Goal: Information Seeking & Learning: Learn about a topic

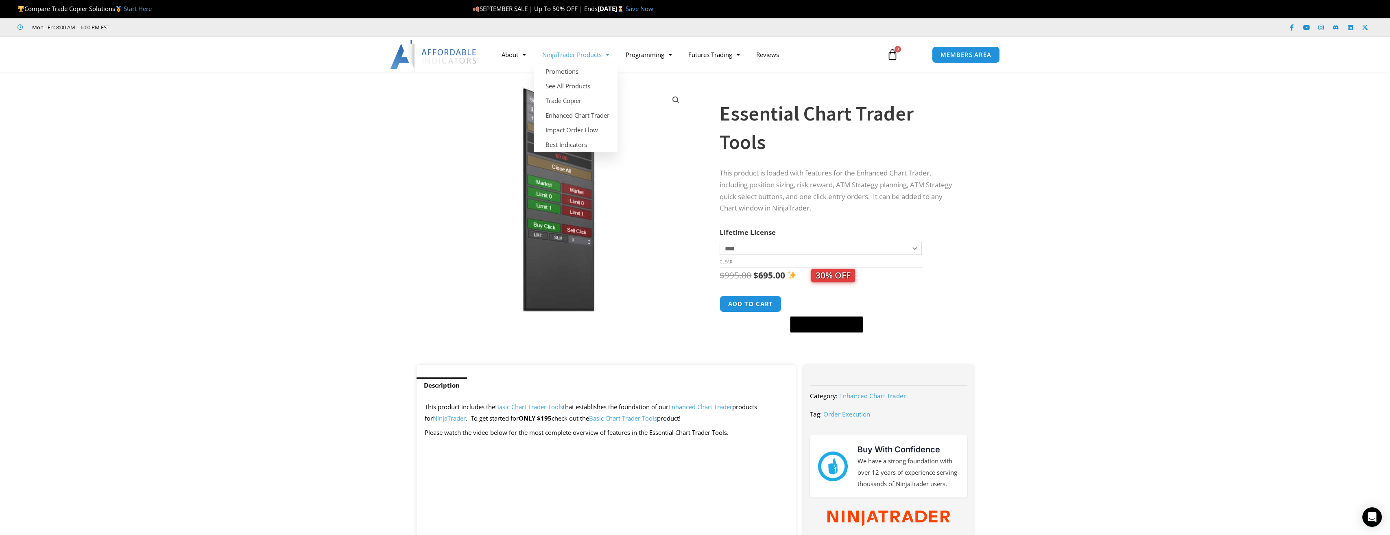
click at [571, 55] on link "NinjaTrader Products" at bounding box center [575, 54] width 83 height 19
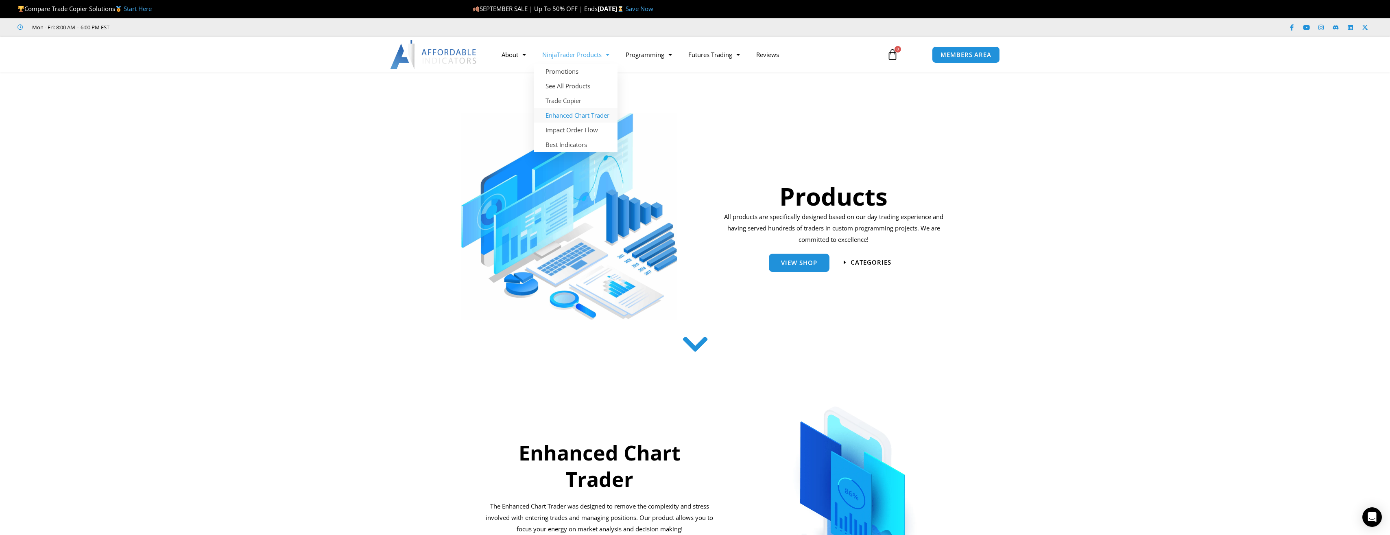
click at [572, 116] on link "Enhanced Chart Trader" at bounding box center [575, 115] width 83 height 15
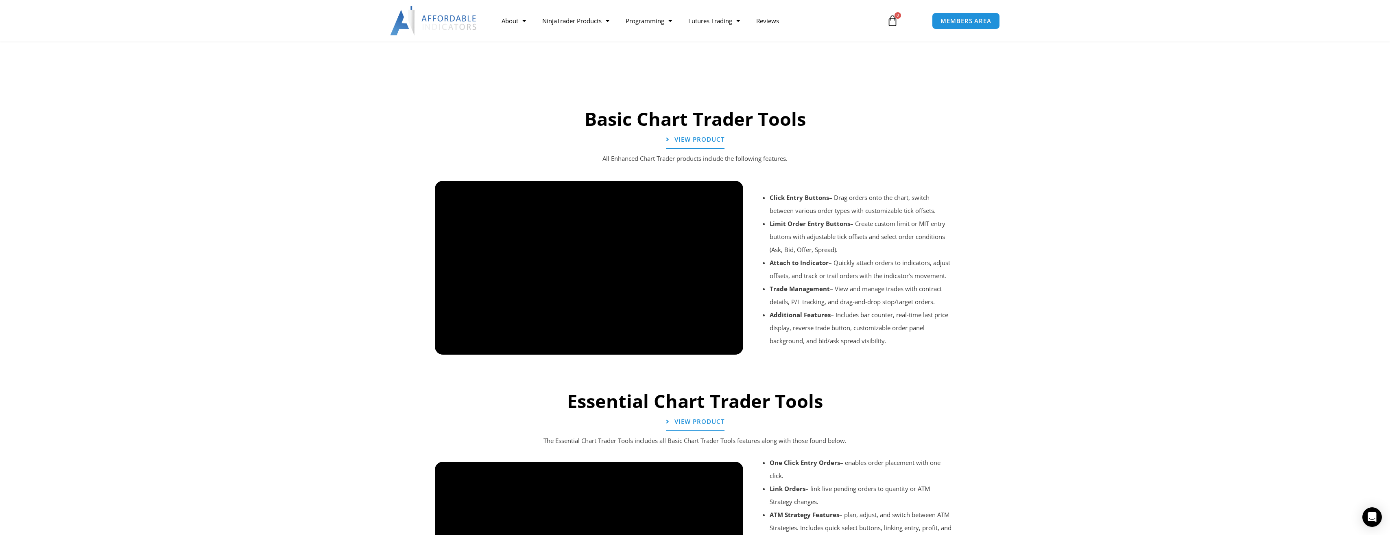
scroll to position [407, 0]
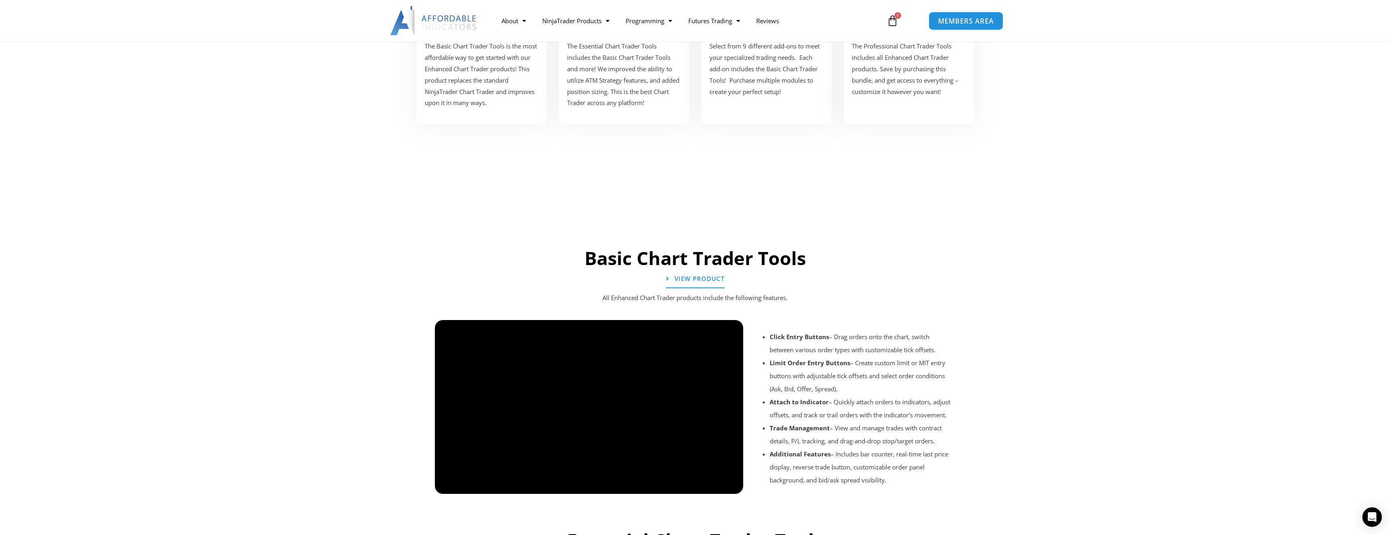
click at [970, 26] on link "MEMBERS AREA" at bounding box center [966, 20] width 74 height 18
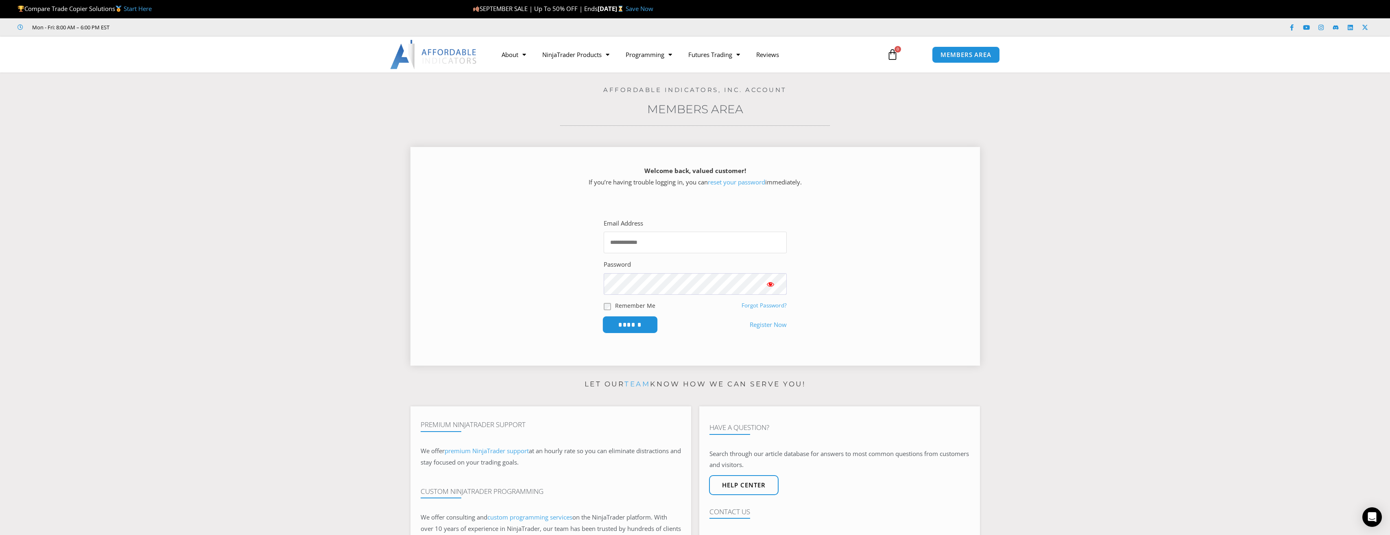
type input "**********"
click at [630, 325] on input "******" at bounding box center [630, 324] width 56 height 17
click at [771, 285] on span "Show password" at bounding box center [770, 284] width 8 height 8
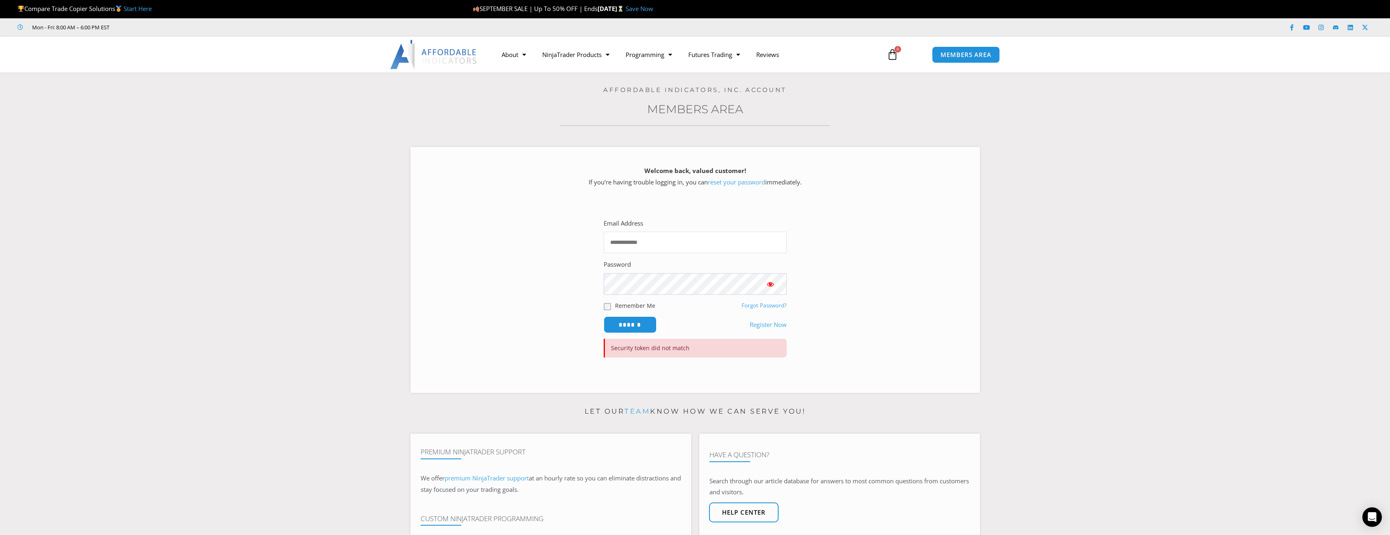
type input "**********"
click at [771, 284] on span "Show password" at bounding box center [770, 284] width 8 height 8
click at [769, 284] on span "Show password" at bounding box center [770, 284] width 8 height 8
click at [631, 325] on input "******" at bounding box center [630, 324] width 56 height 17
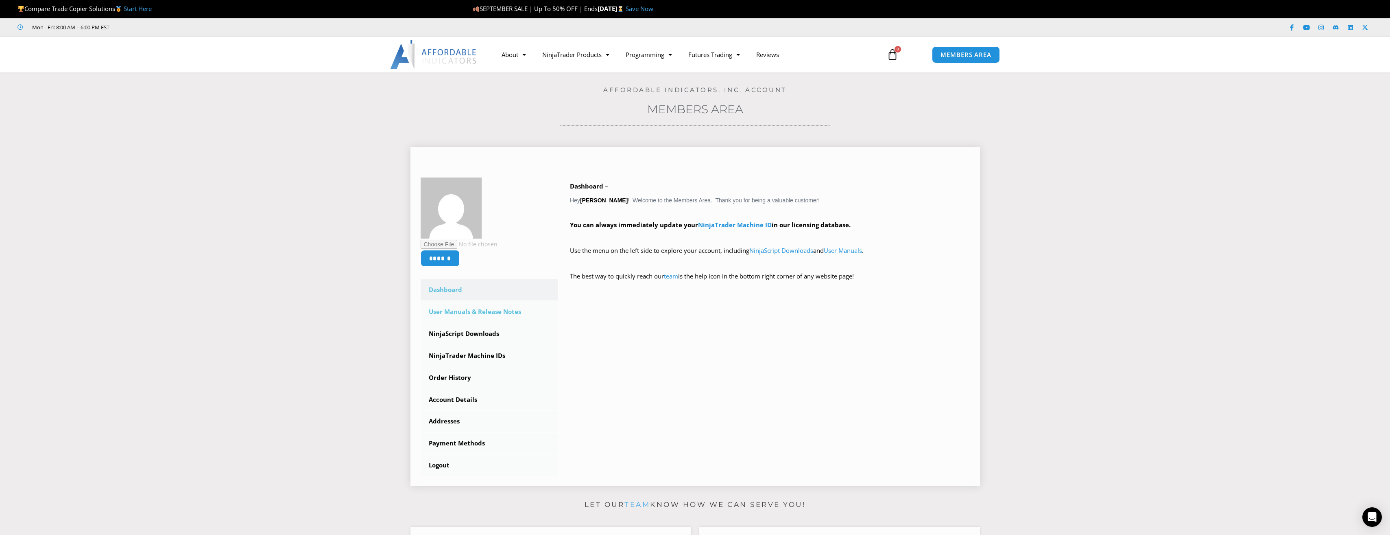
click at [458, 313] on link "User Manuals & Release Notes" at bounding box center [490, 311] width 138 height 21
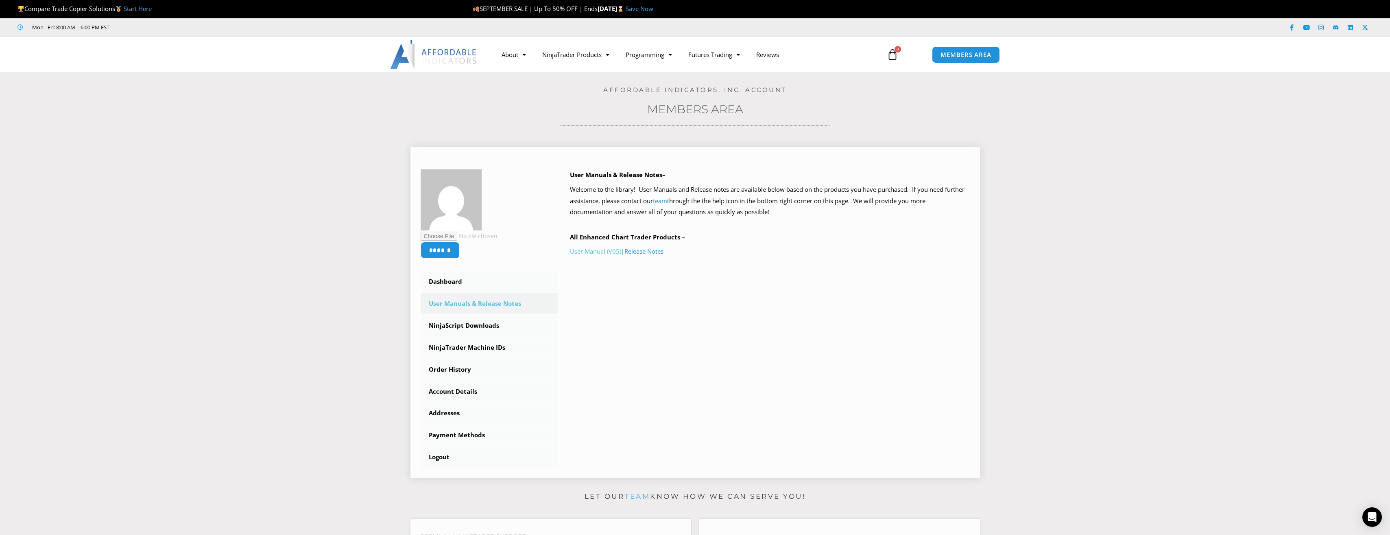
click at [612, 251] on link "User Manual (V05)" at bounding box center [595, 251] width 51 height 8
click at [469, 327] on link "NinjaScript Downloads" at bounding box center [490, 325] width 138 height 21
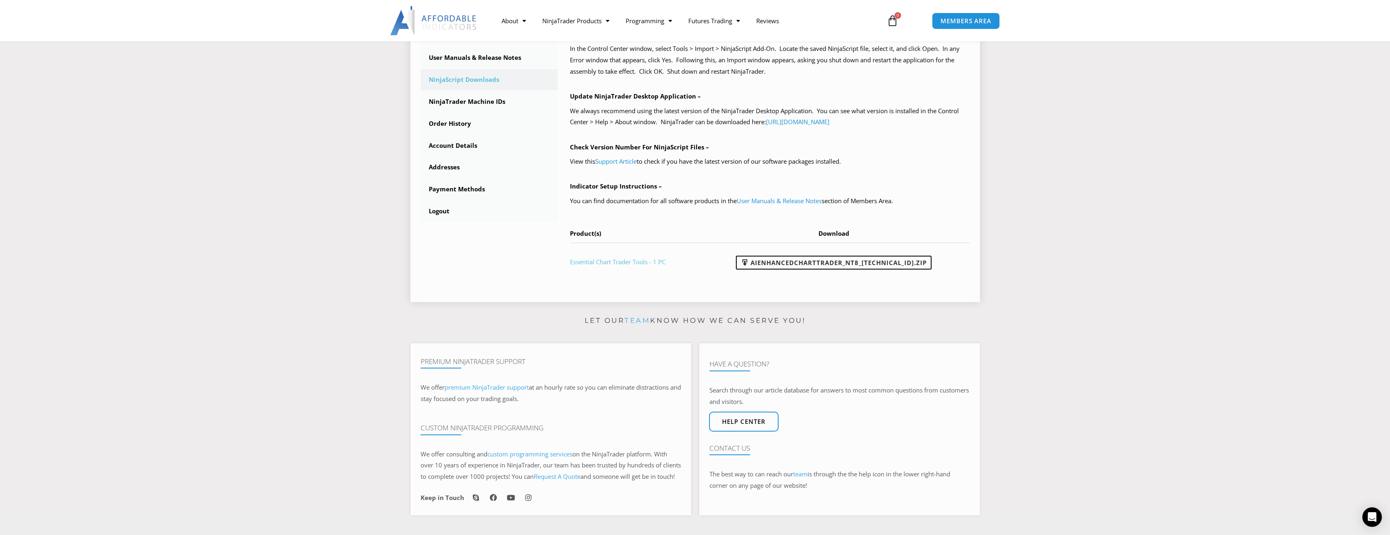
scroll to position [244, 0]
click at [480, 61] on link "User Manuals & Release Notes" at bounding box center [490, 59] width 138 height 21
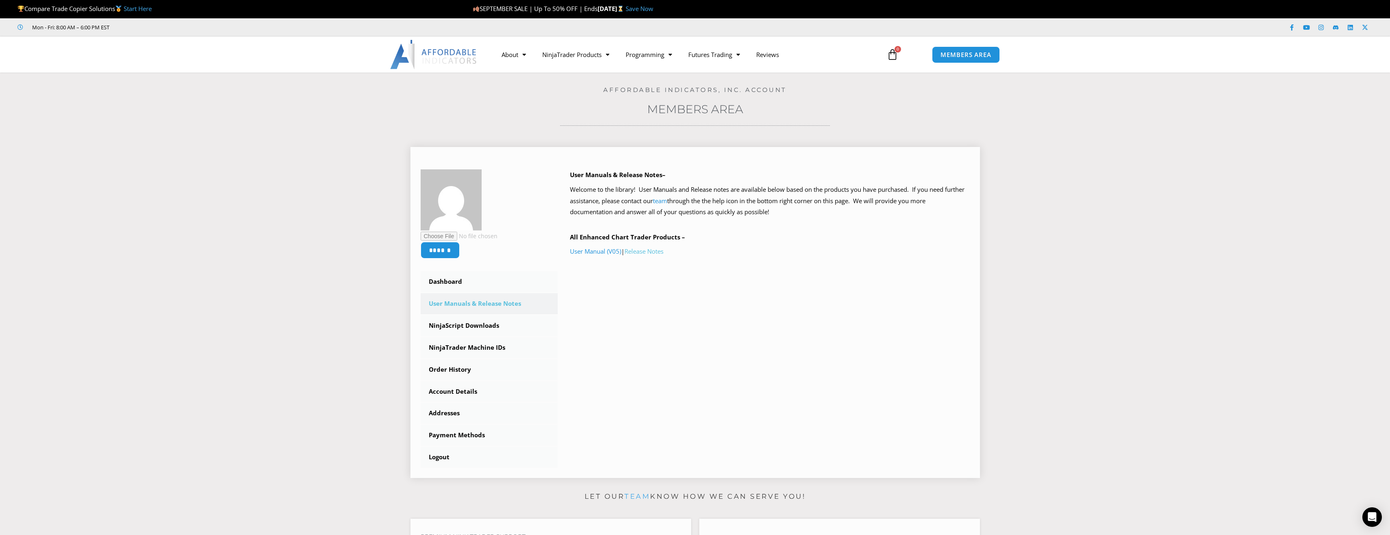
click at [640, 253] on link "Release Notes" at bounding box center [643, 251] width 39 height 8
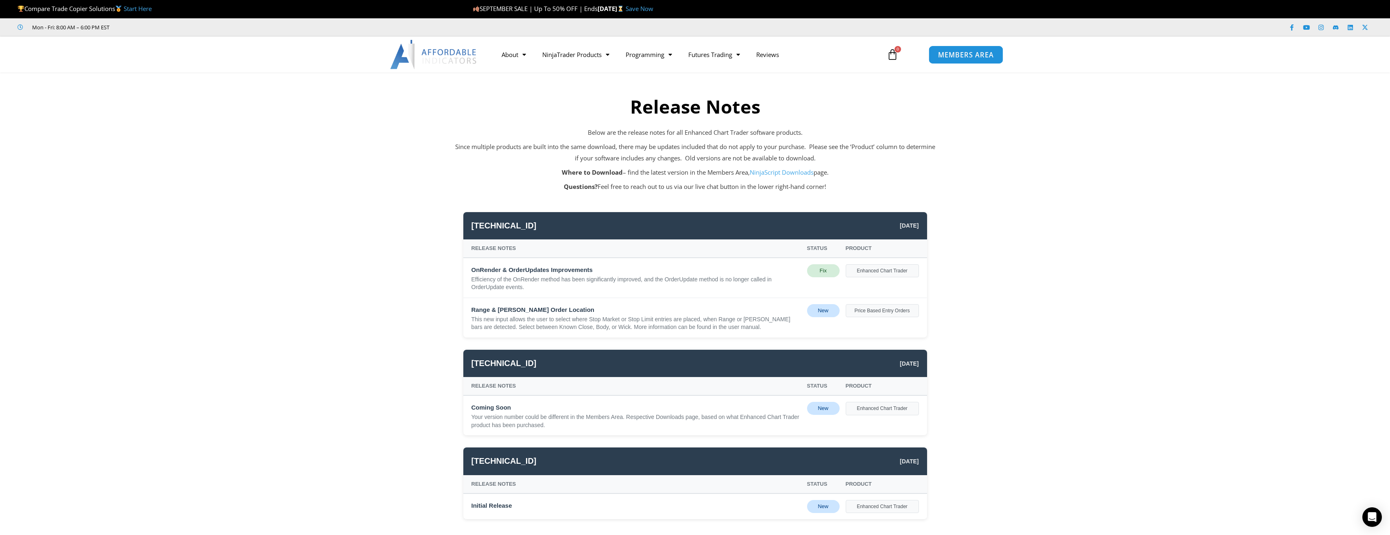
click at [970, 54] on span "MEMBERS AREA" at bounding box center [966, 54] width 56 height 7
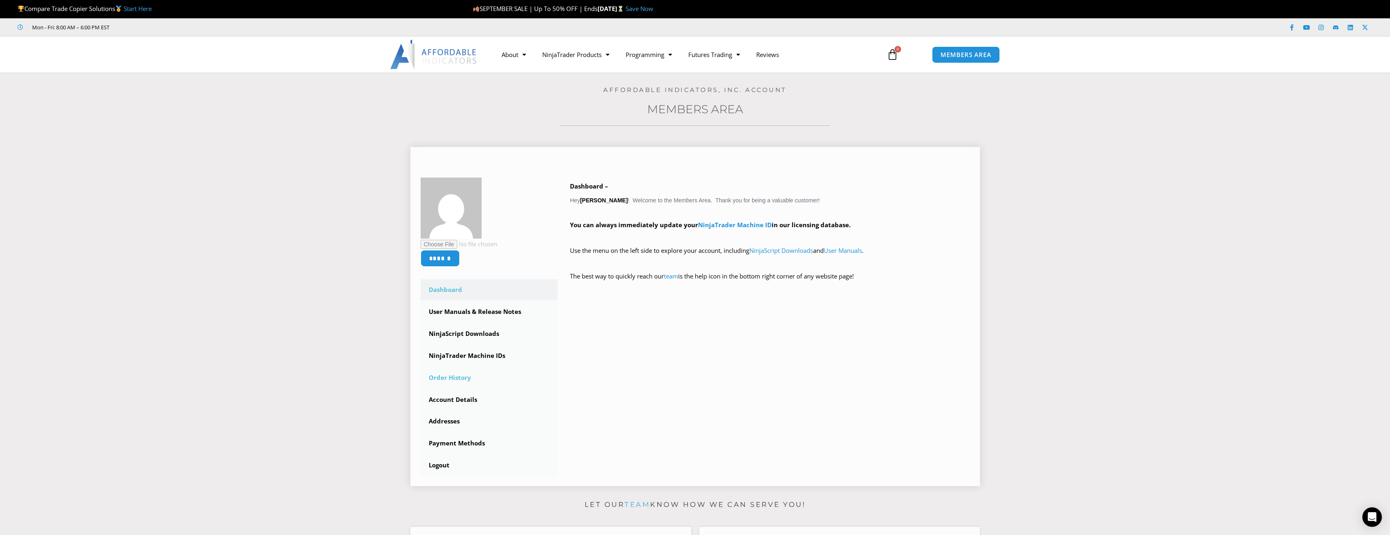
click at [457, 377] on link "Order History" at bounding box center [490, 377] width 138 height 21
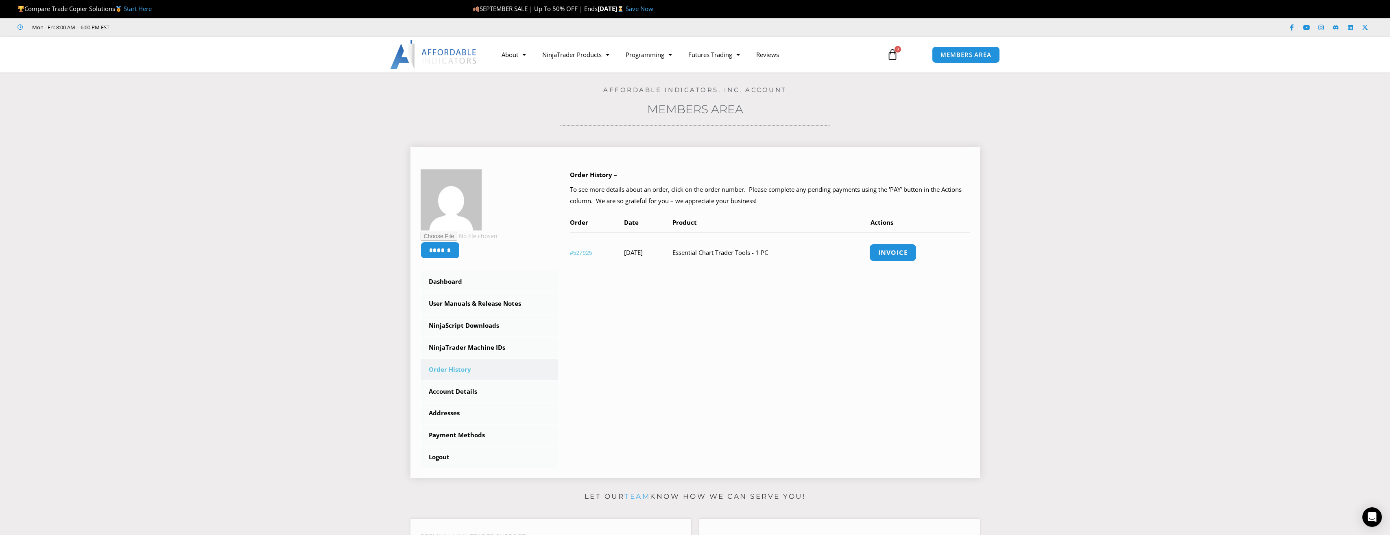
click at [905, 256] on link "Invoice" at bounding box center [892, 252] width 47 height 17
click at [448, 280] on link "Dashboard" at bounding box center [490, 281] width 138 height 21
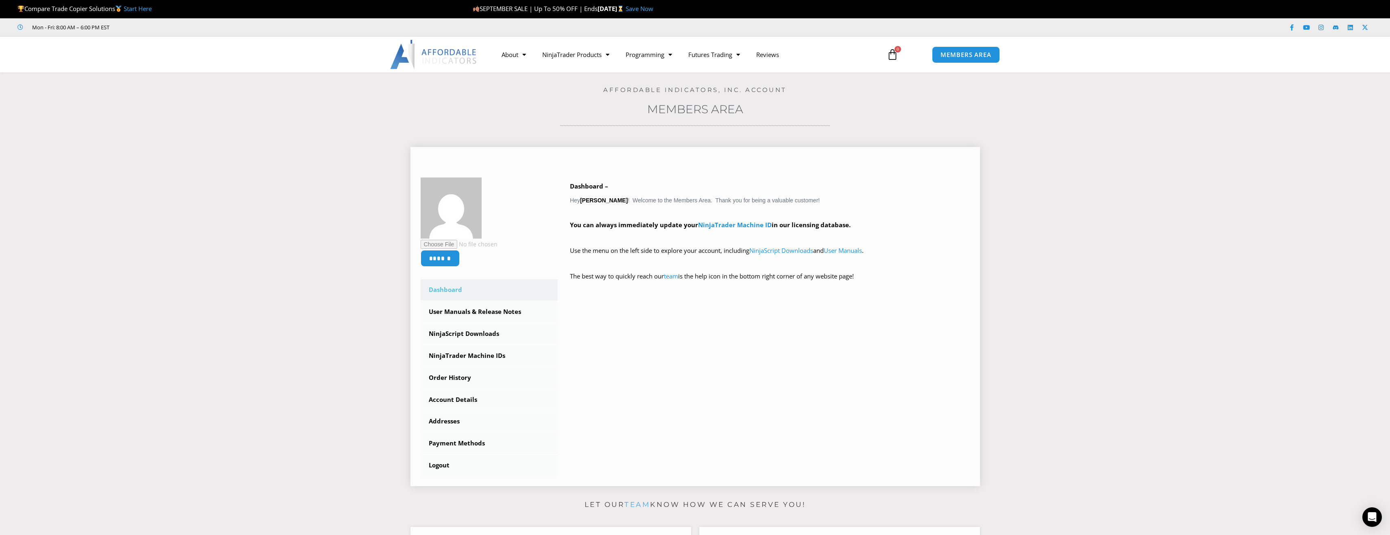
click at [452, 291] on link "Dashboard" at bounding box center [490, 289] width 138 height 21
click at [576, 87] on link "See All Products" at bounding box center [575, 86] width 83 height 15
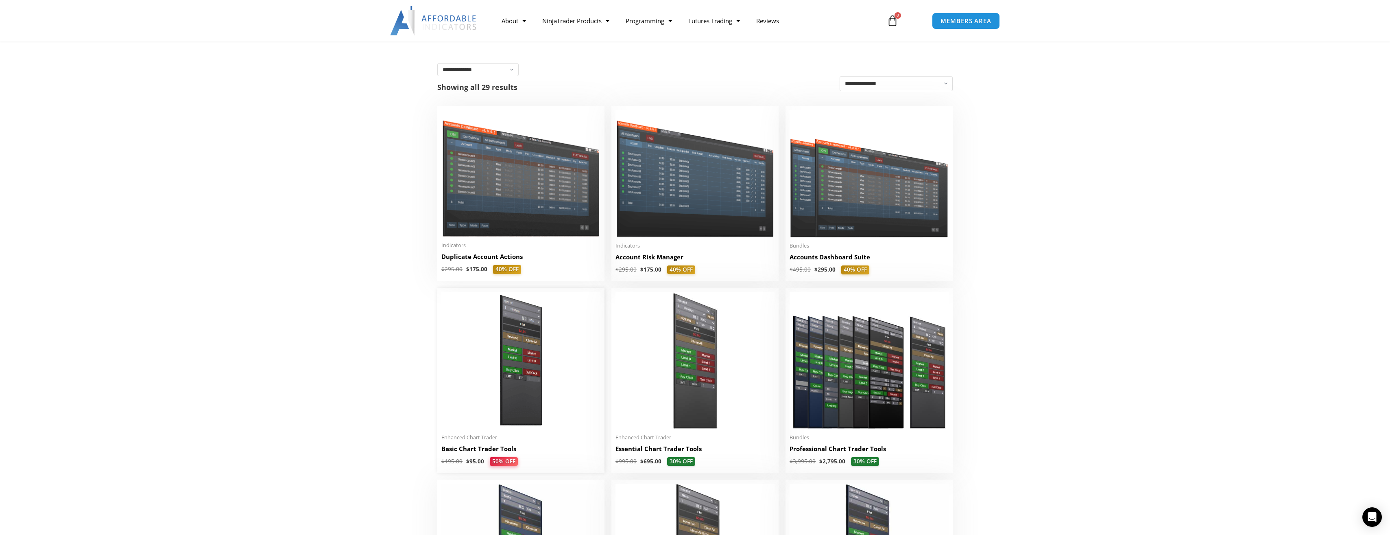
scroll to position [122, 0]
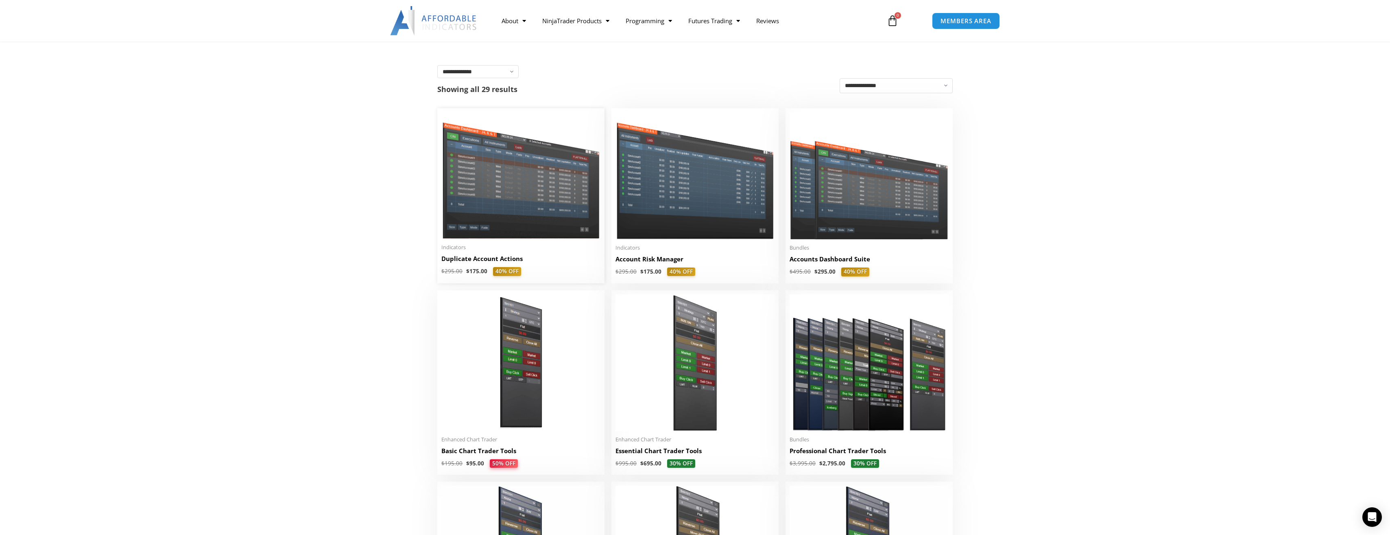
click at [483, 183] on img at bounding box center [520, 175] width 159 height 127
